Goal: Information Seeking & Learning: Check status

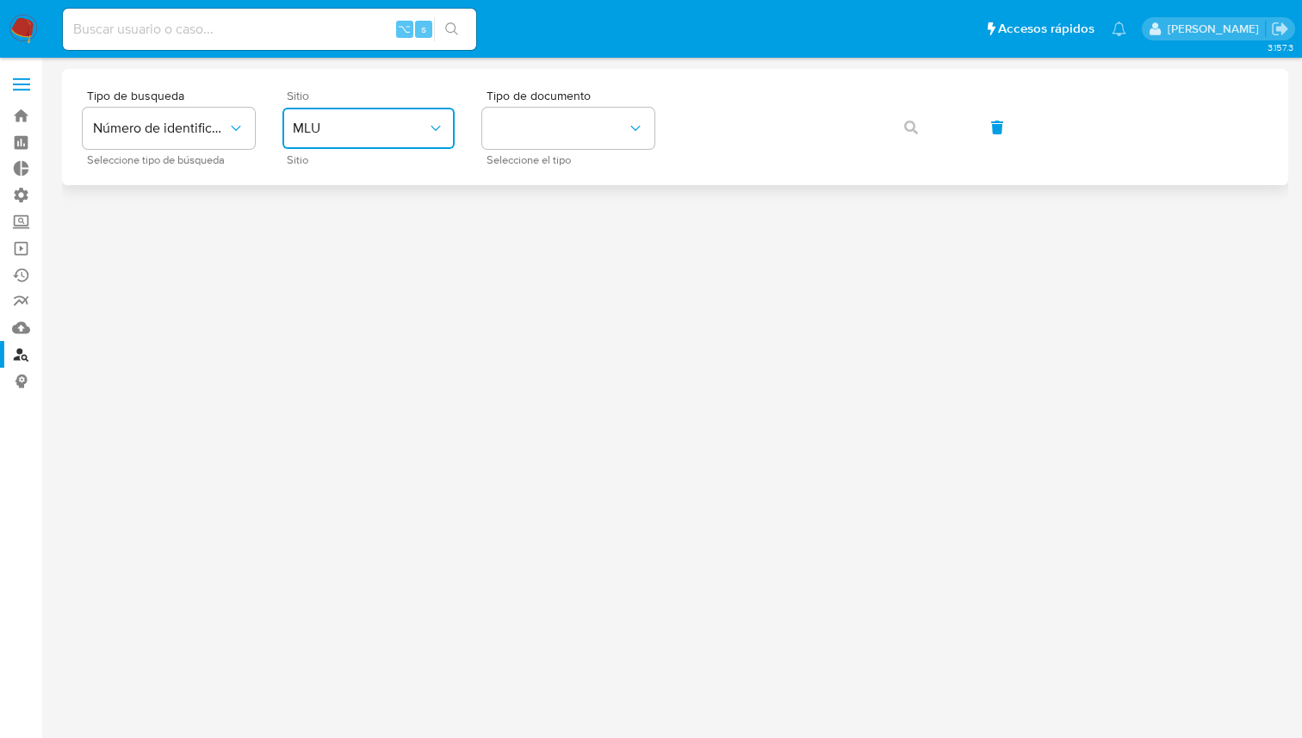
click at [337, 138] on button "MLU" at bounding box center [368, 128] width 172 height 41
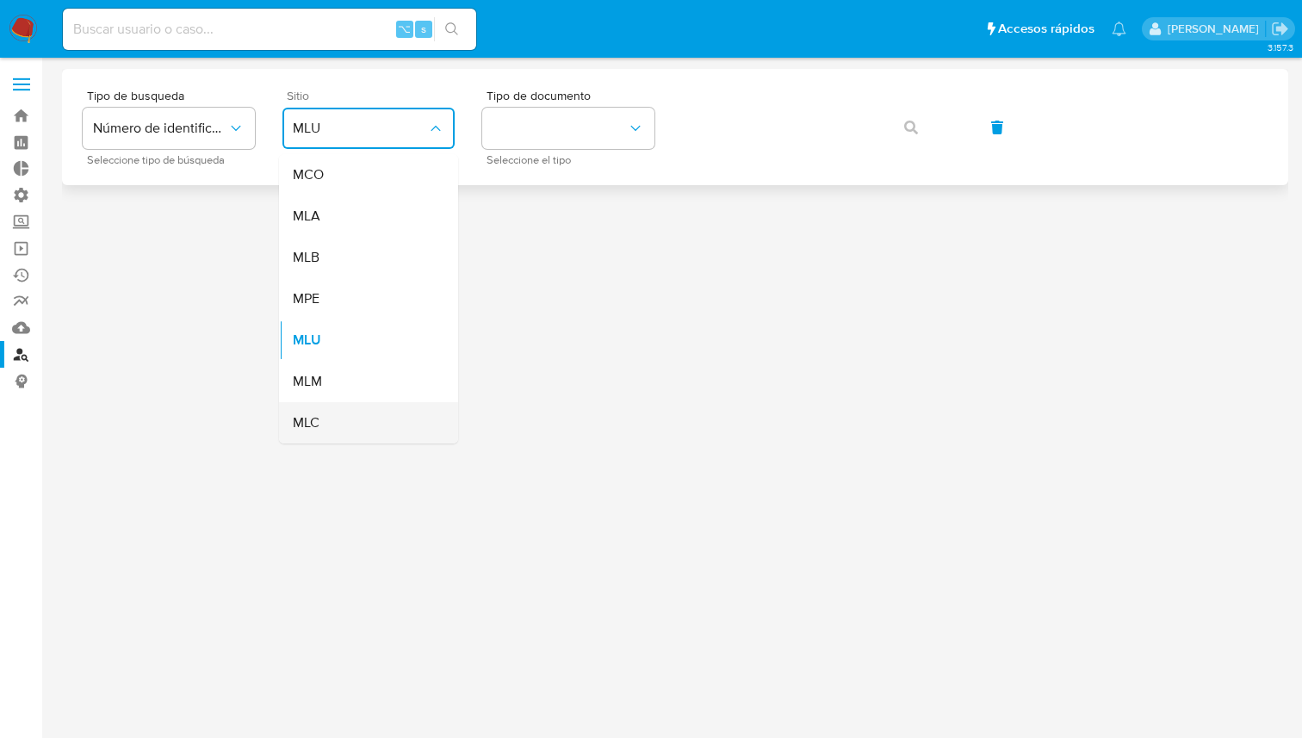
click at [332, 411] on div "MLC" at bounding box center [363, 422] width 141 height 41
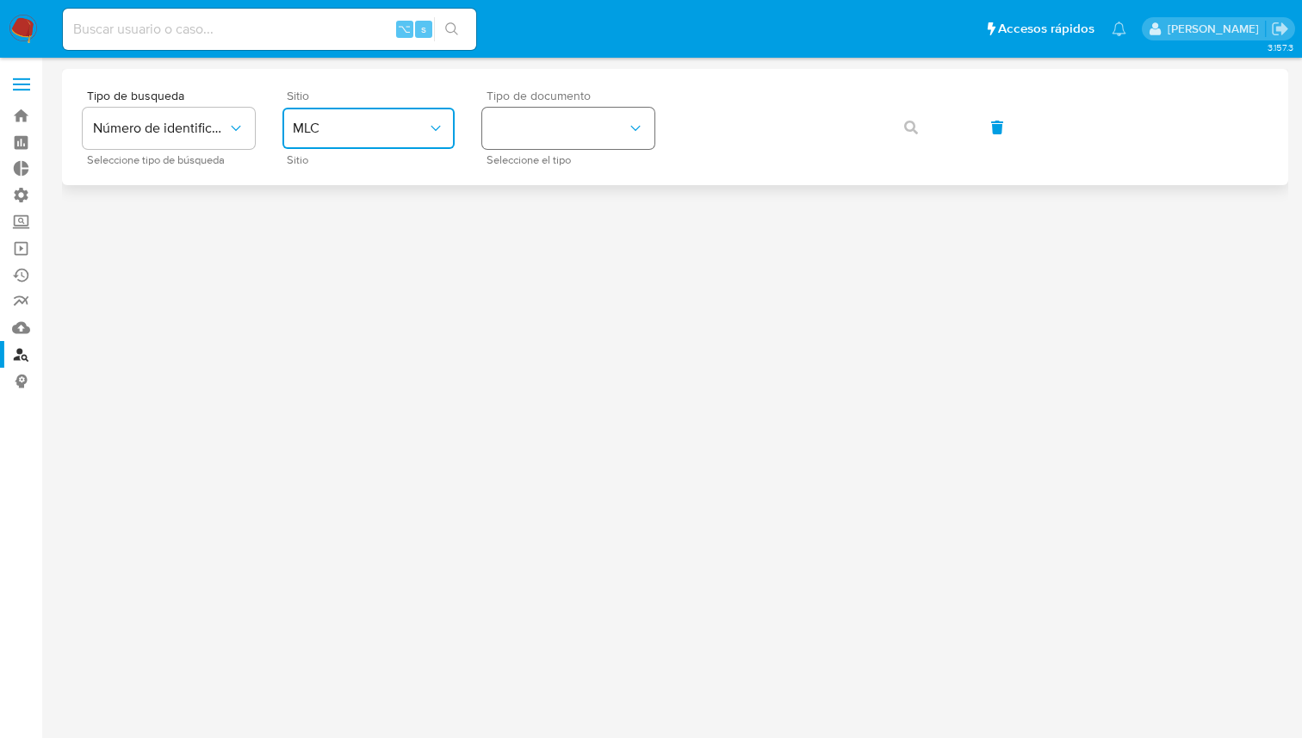
click at [597, 127] on button "identificationType" at bounding box center [568, 128] width 172 height 41
click at [120, 40] on div "⌥ s" at bounding box center [269, 29] width 413 height 41
click at [132, 30] on input at bounding box center [269, 29] width 413 height 22
type input "2052816395"
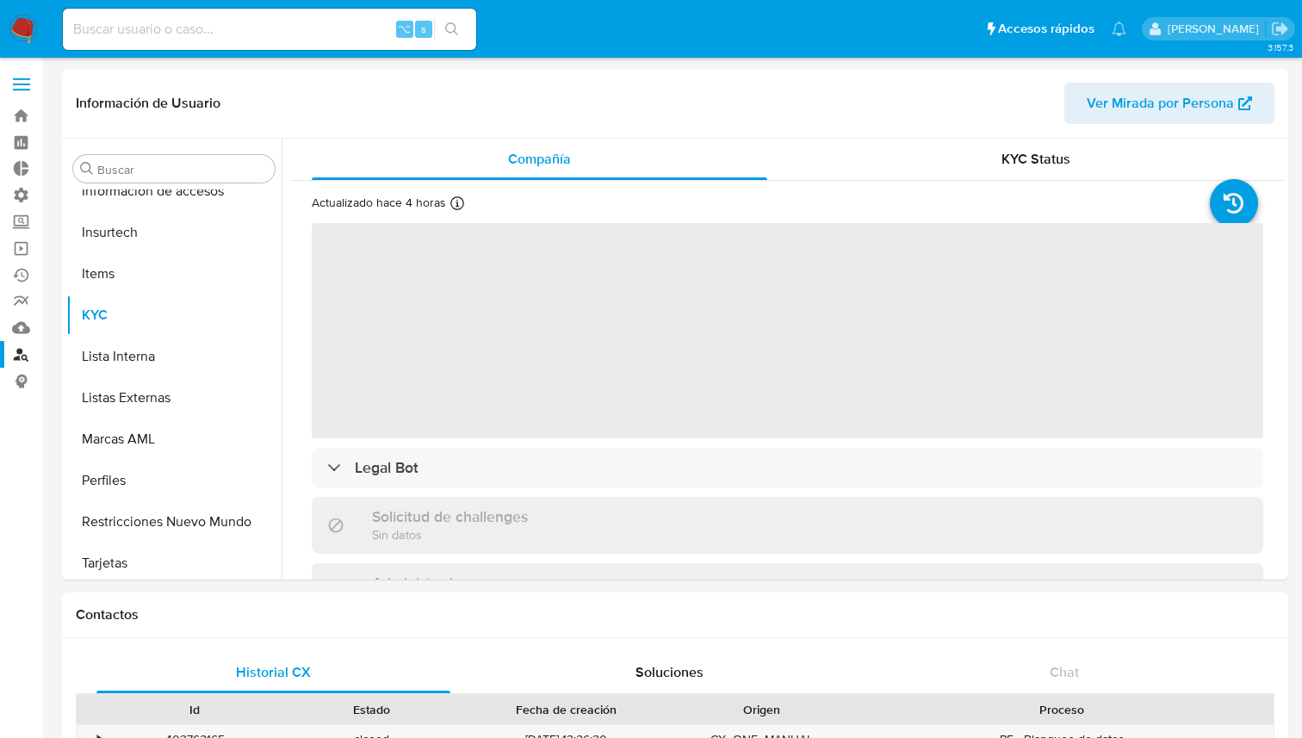
scroll to position [728, 0]
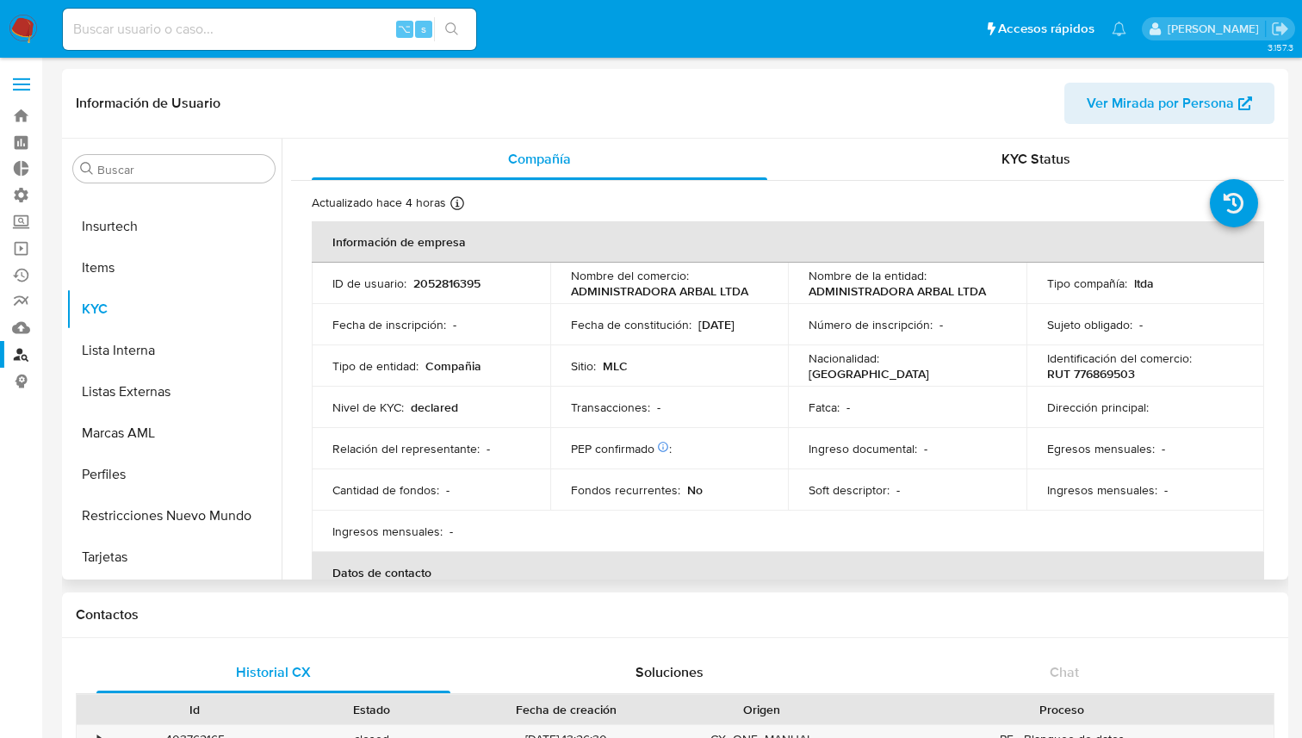
select select "10"
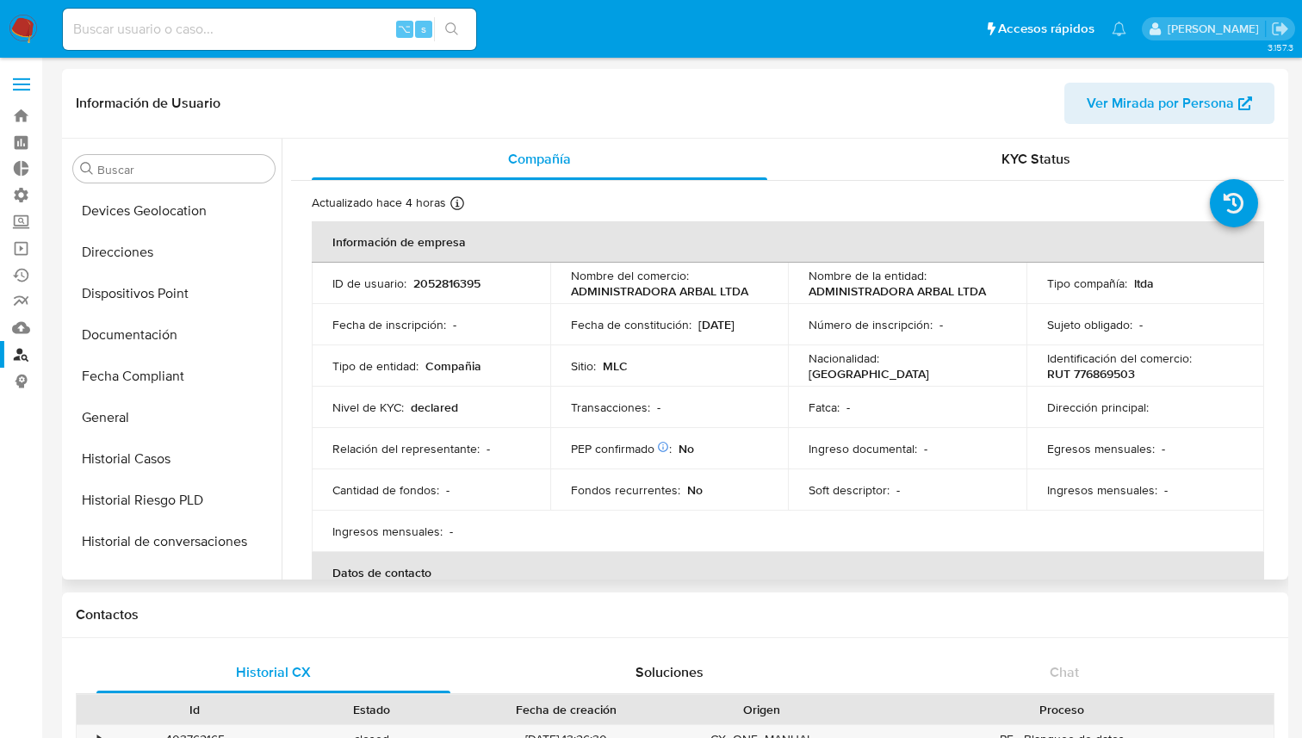
scroll to position [263, 0]
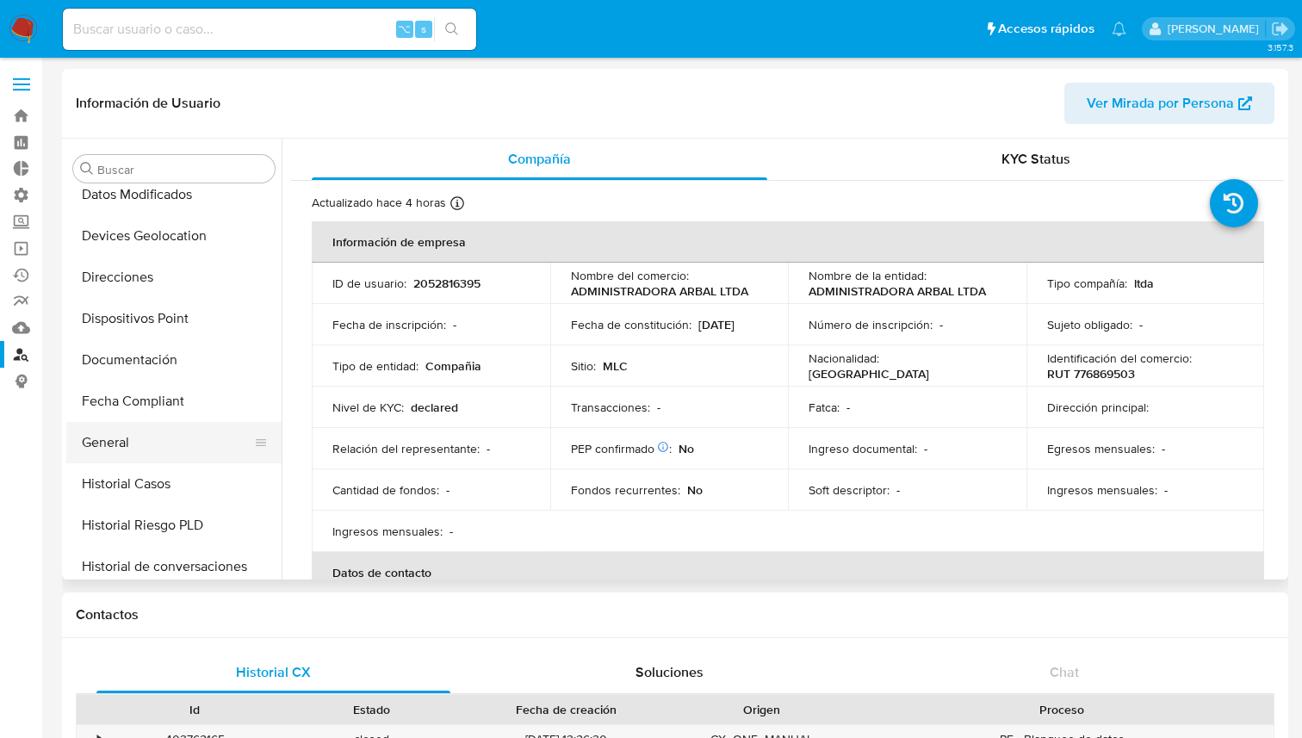
click at [181, 451] on button "General" at bounding box center [166, 442] width 201 height 41
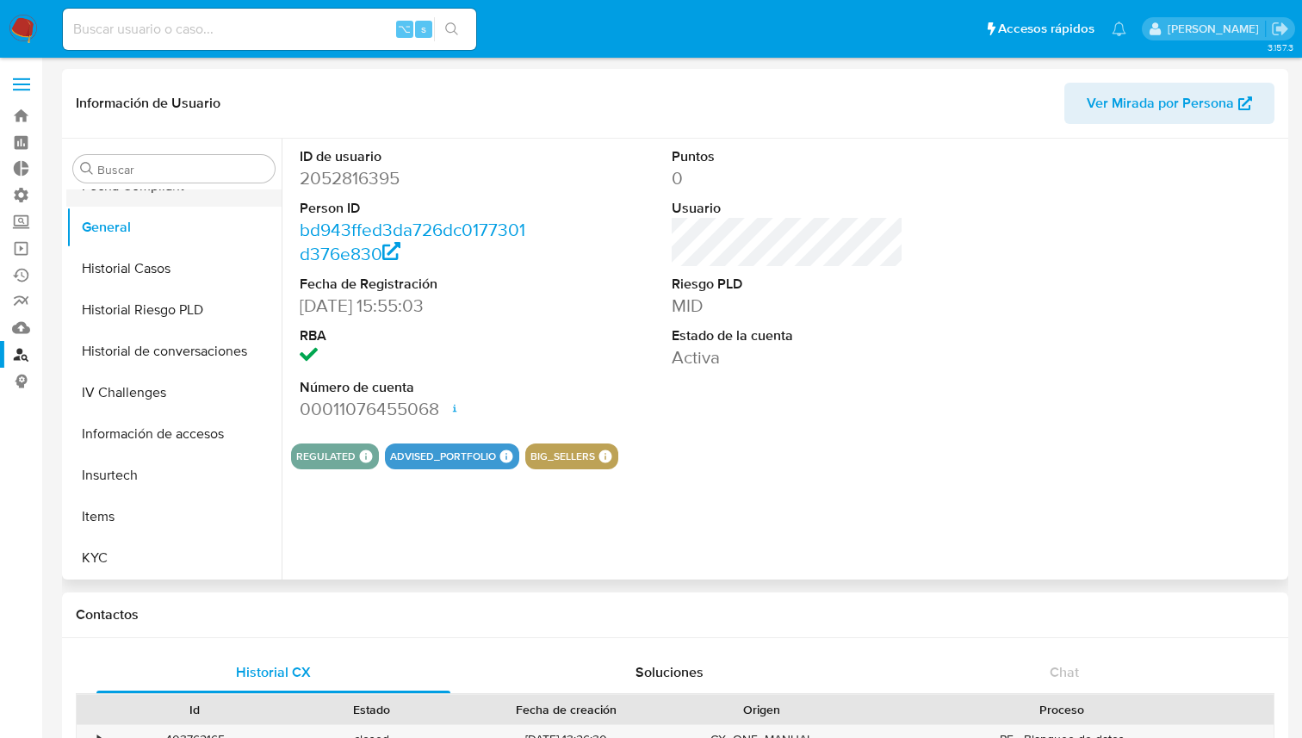
scroll to position [493, 0]
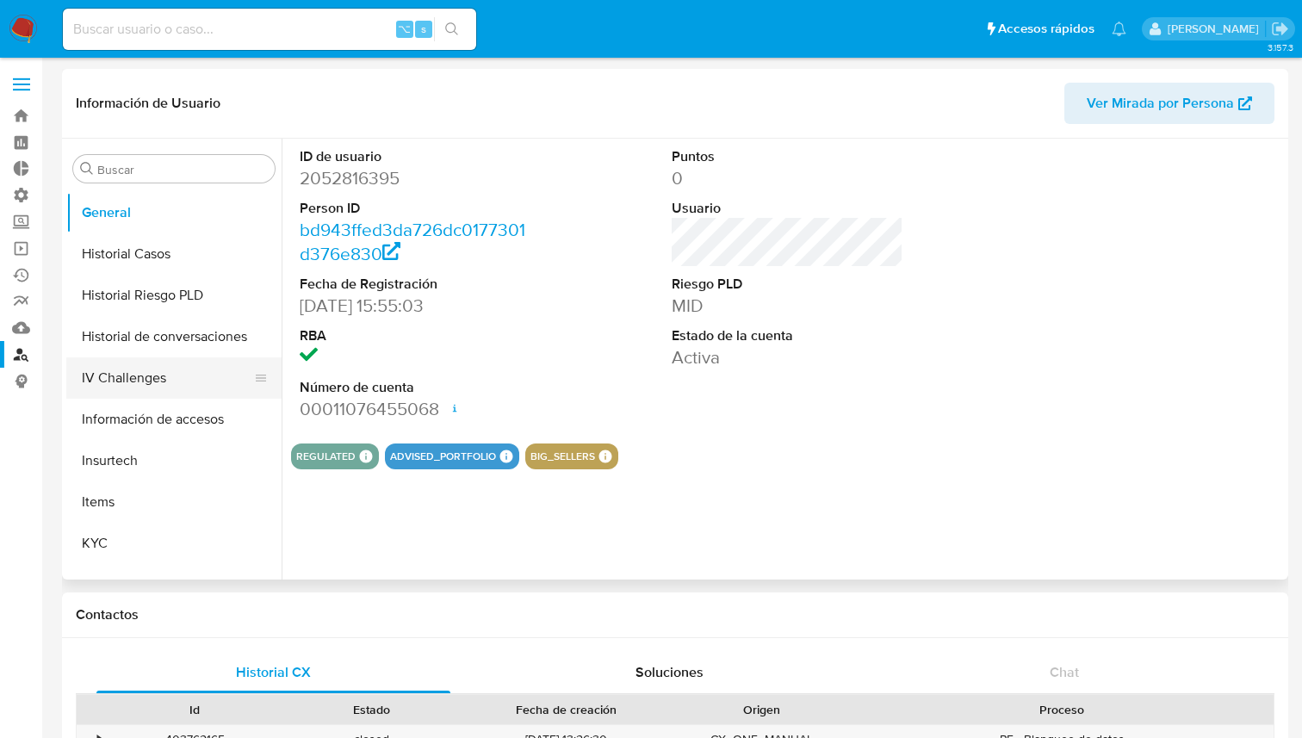
click at [171, 387] on button "IV Challenges" at bounding box center [166, 377] width 201 height 41
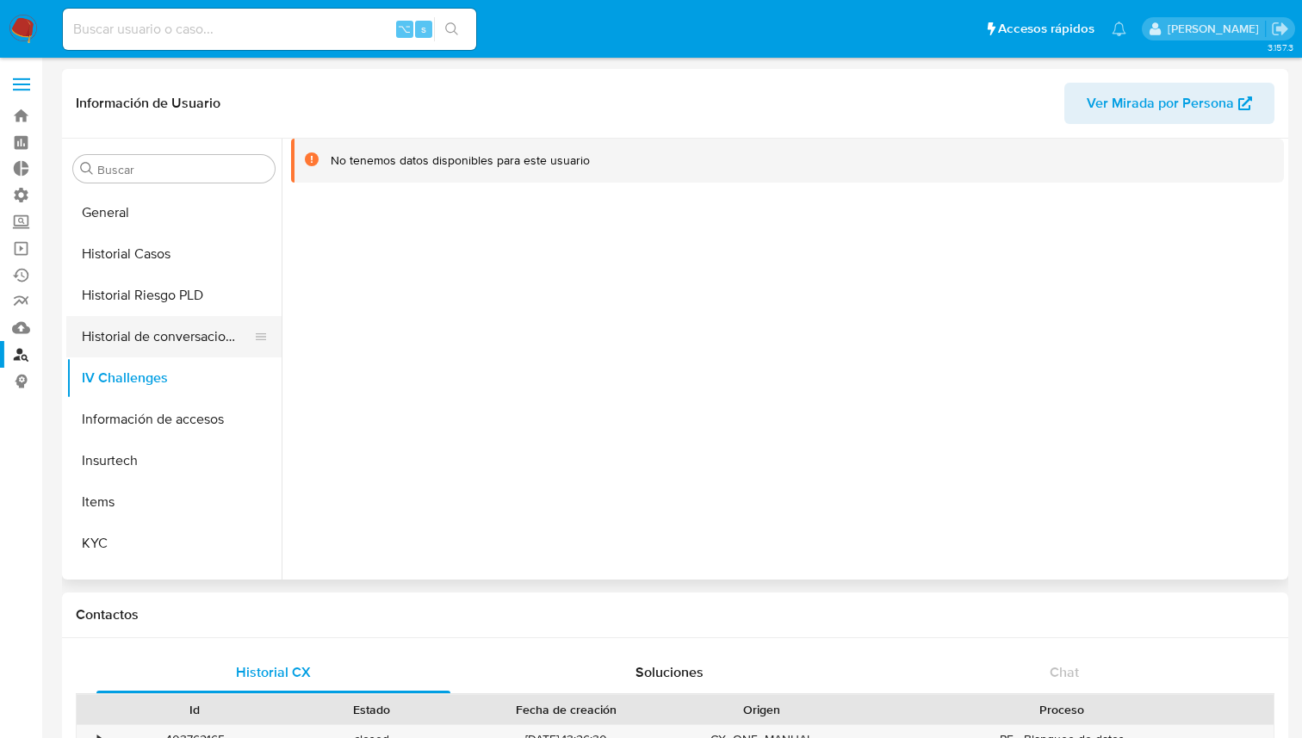
click at [188, 335] on button "Historial de conversaciones" at bounding box center [166, 336] width 201 height 41
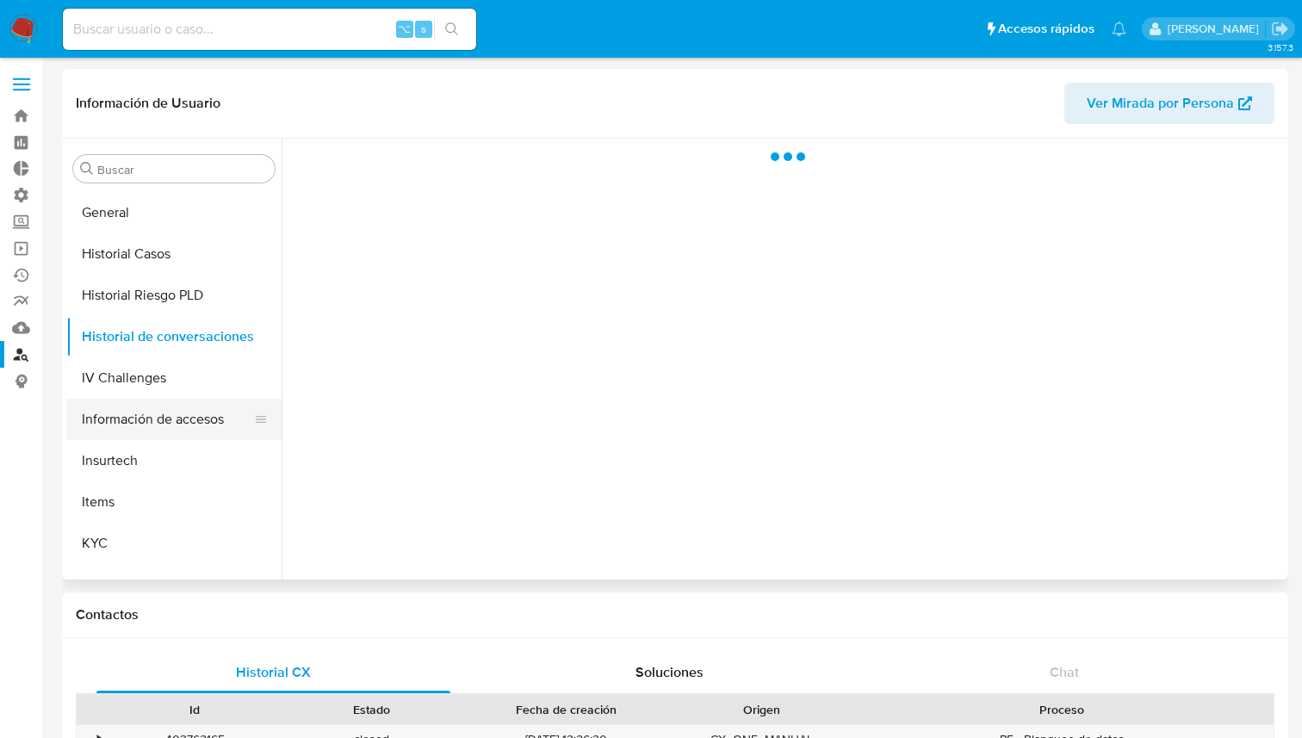
click at [190, 428] on button "Información de accesos" at bounding box center [166, 419] width 201 height 41
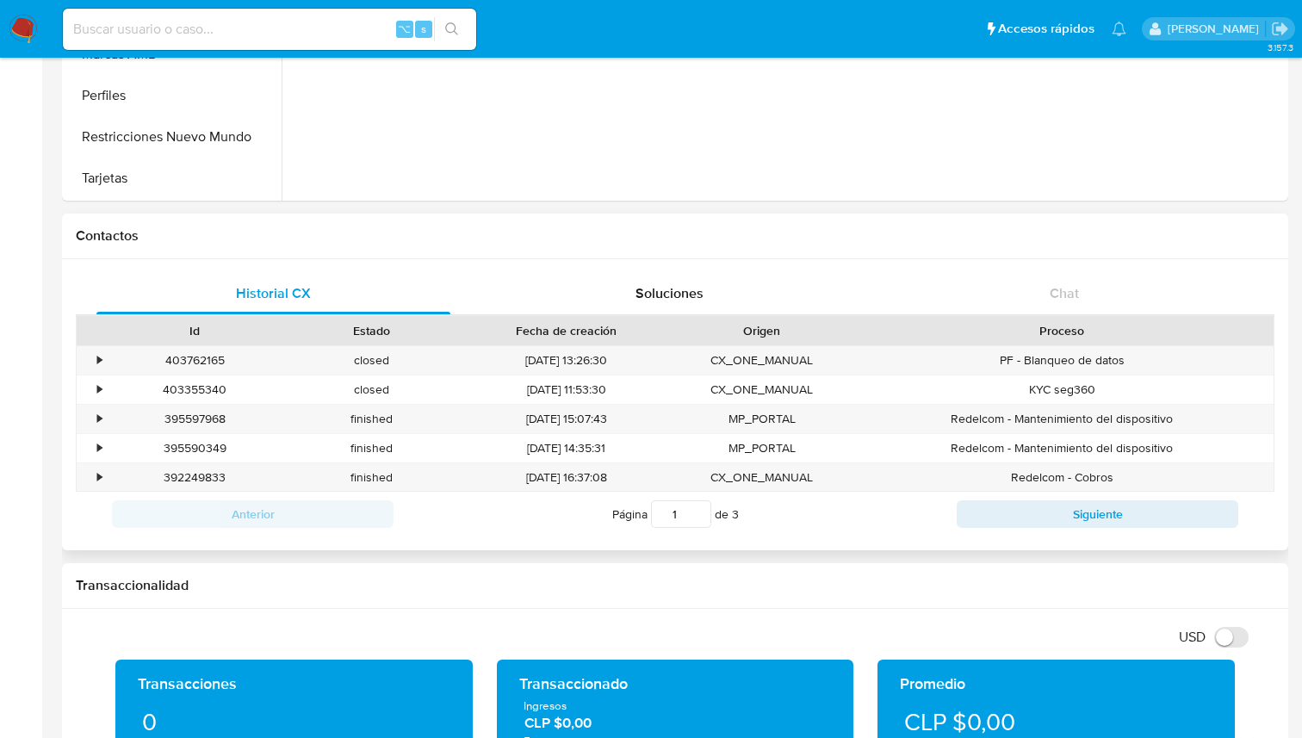
scroll to position [283, 0]
